Goal: Transaction & Acquisition: Purchase product/service

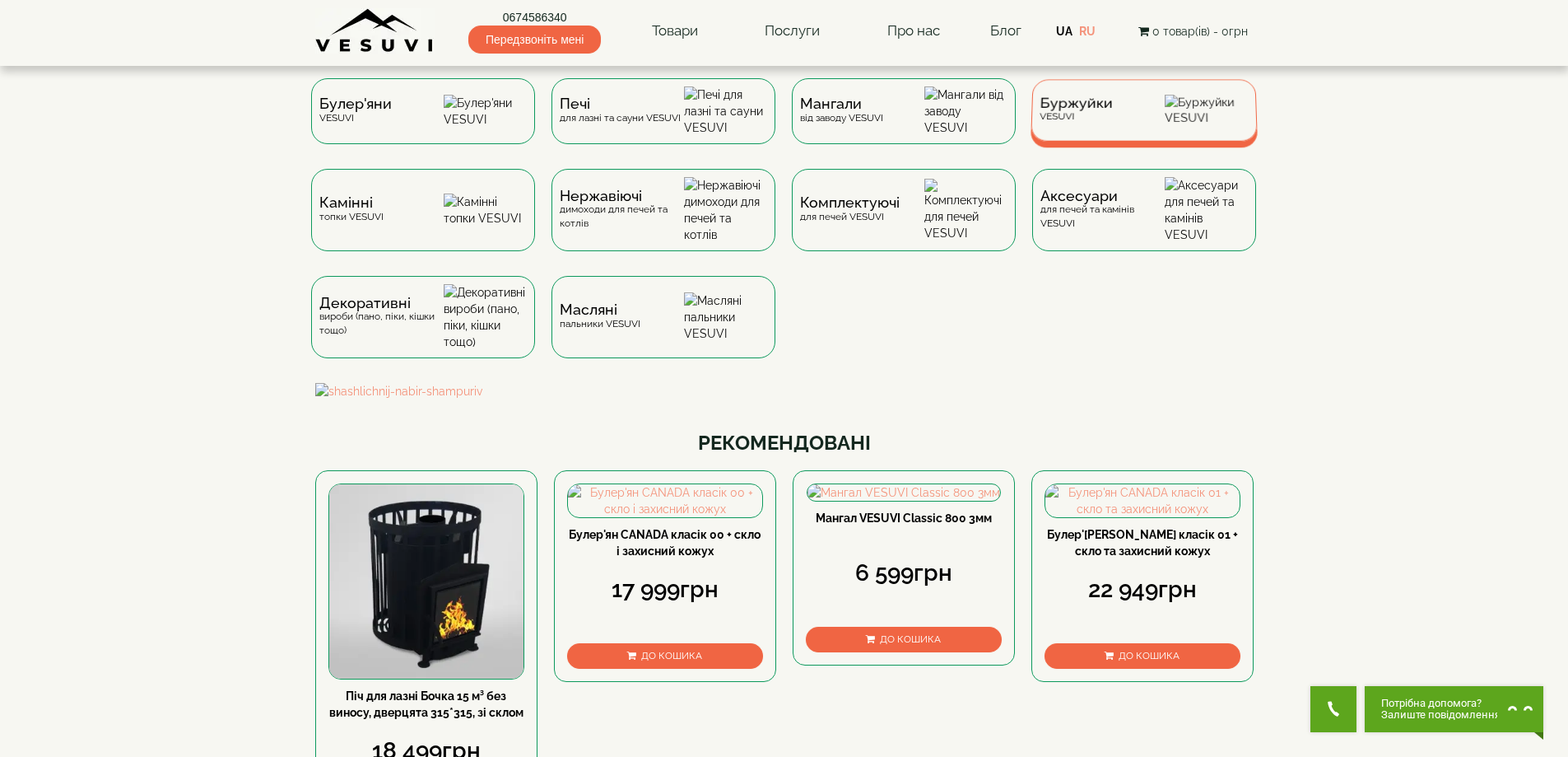
click at [1066, 120] on div "Буржуйки VESUVI" at bounding box center [1075, 110] width 73 height 25
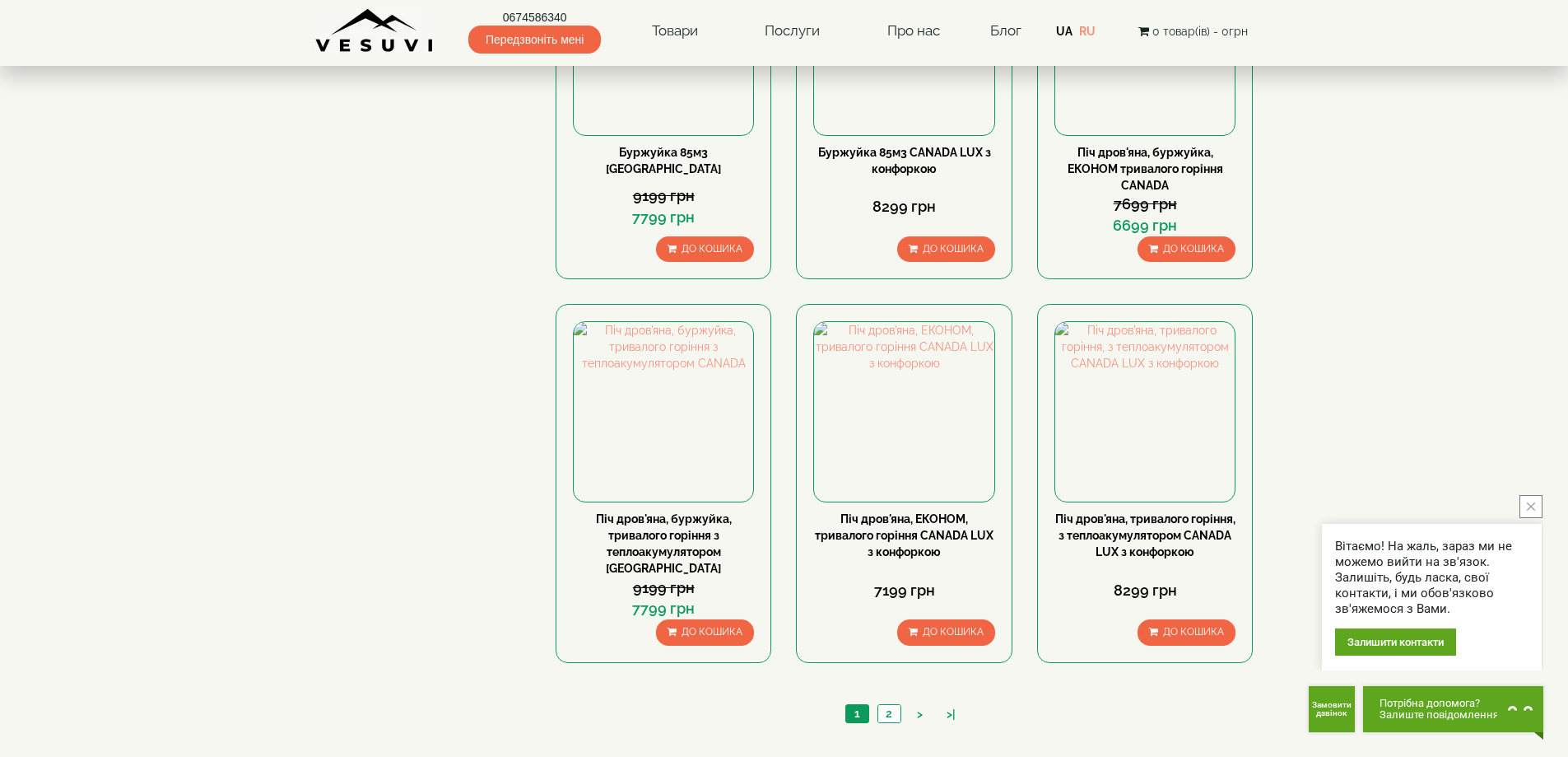
scroll to position [1399, 0]
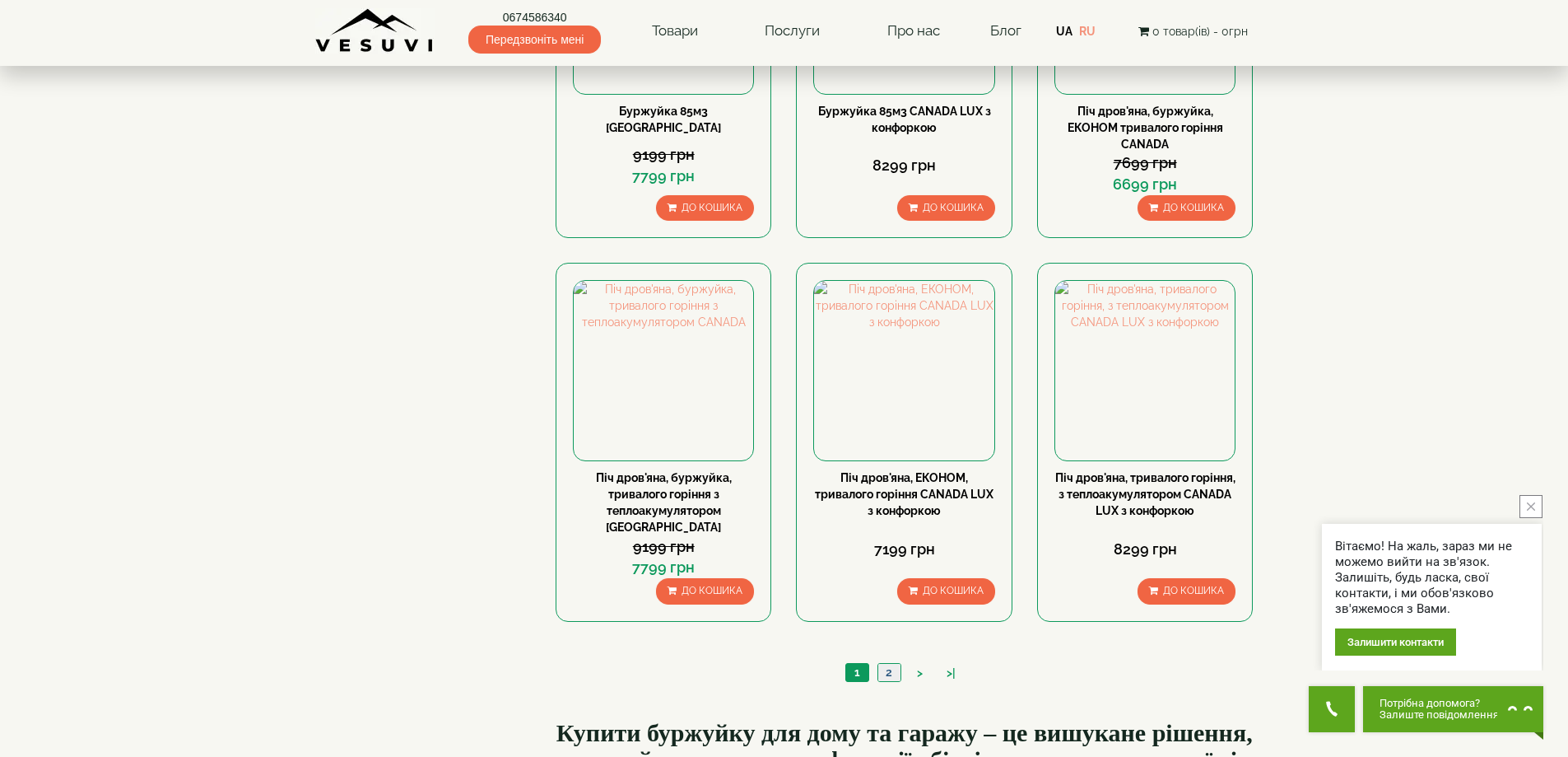
click at [890, 664] on link "2" at bounding box center [889, 672] width 23 height 18
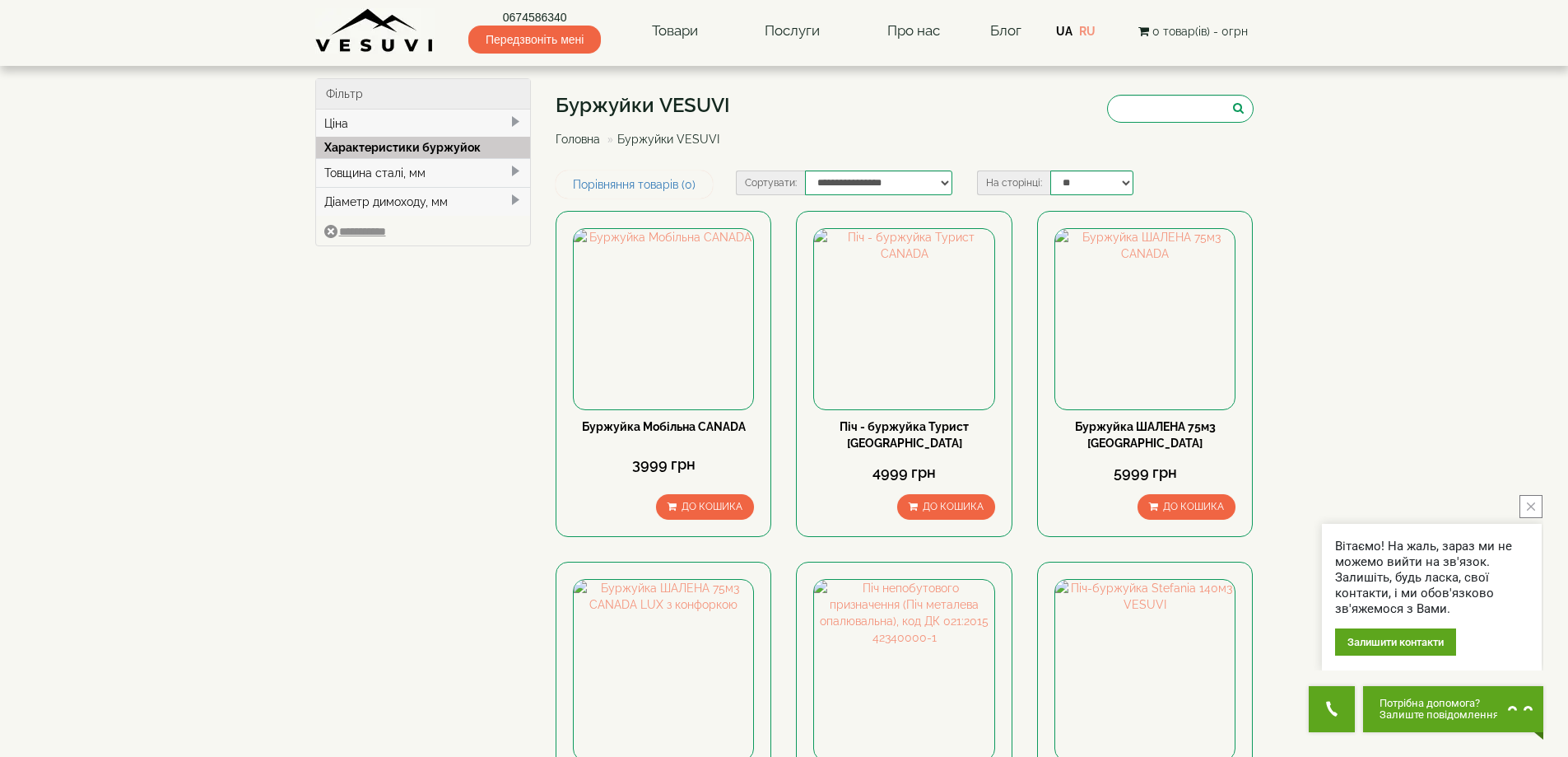
click at [1533, 507] on icon "close button" at bounding box center [1531, 506] width 8 height 8
